Goal: Find specific page/section: Find specific page/section

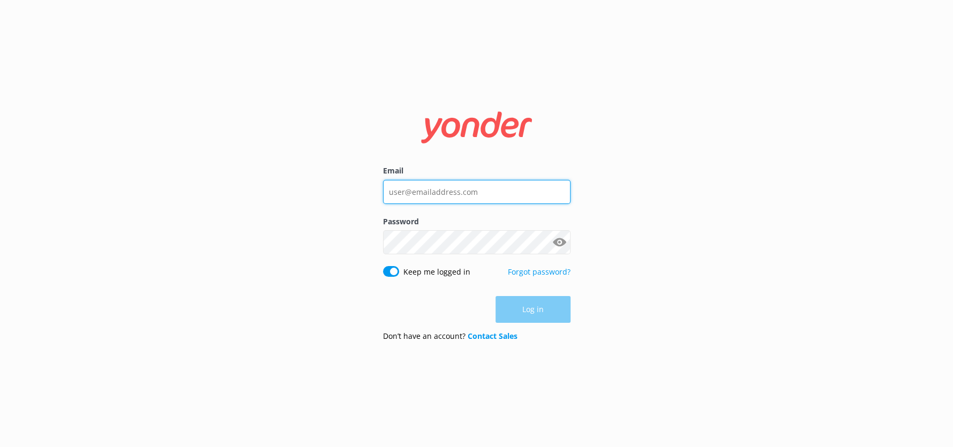
click at [456, 192] on input "Email" at bounding box center [476, 192] width 187 height 24
click at [404, 189] on input "Email" at bounding box center [476, 192] width 187 height 24
type input "[PERSON_NAME][EMAIL_ADDRESS][DOMAIN_NAME]"
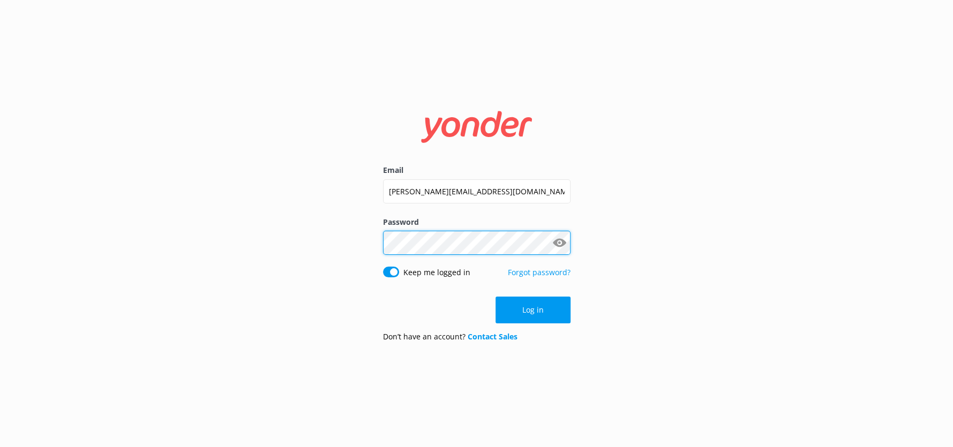
click button "Log in" at bounding box center [532, 310] width 75 height 27
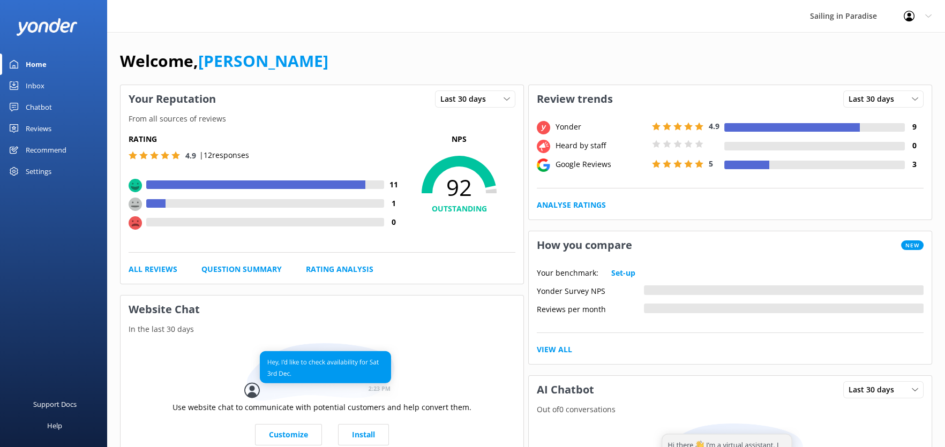
click at [154, 202] on div at bounding box center [155, 203] width 19 height 9
click at [163, 269] on link "All Reviews" at bounding box center [153, 270] width 49 height 12
